Goal: Task Accomplishment & Management: Manage account settings

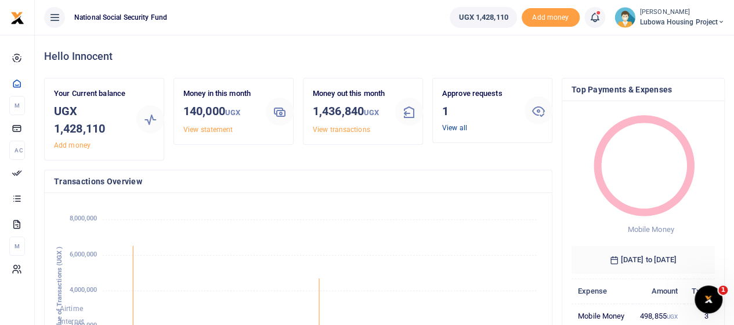
click at [458, 129] on link "View all" at bounding box center [454, 128] width 25 height 8
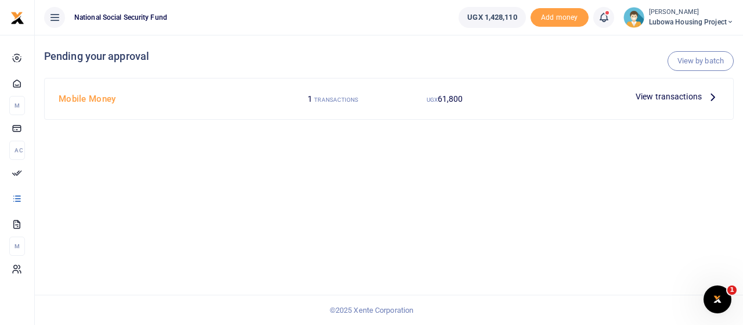
click at [456, 98] on span "61,800" at bounding box center [451, 98] width 26 height 9
click at [712, 99] on icon at bounding box center [713, 96] width 13 height 13
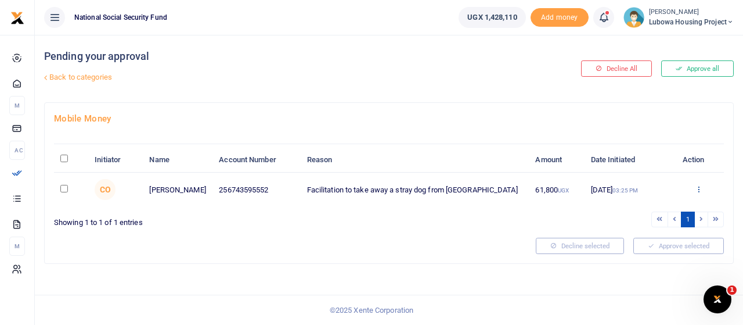
click at [700, 186] on icon at bounding box center [699, 189] width 8 height 8
